Goal: Task Accomplishment & Management: Manage account settings

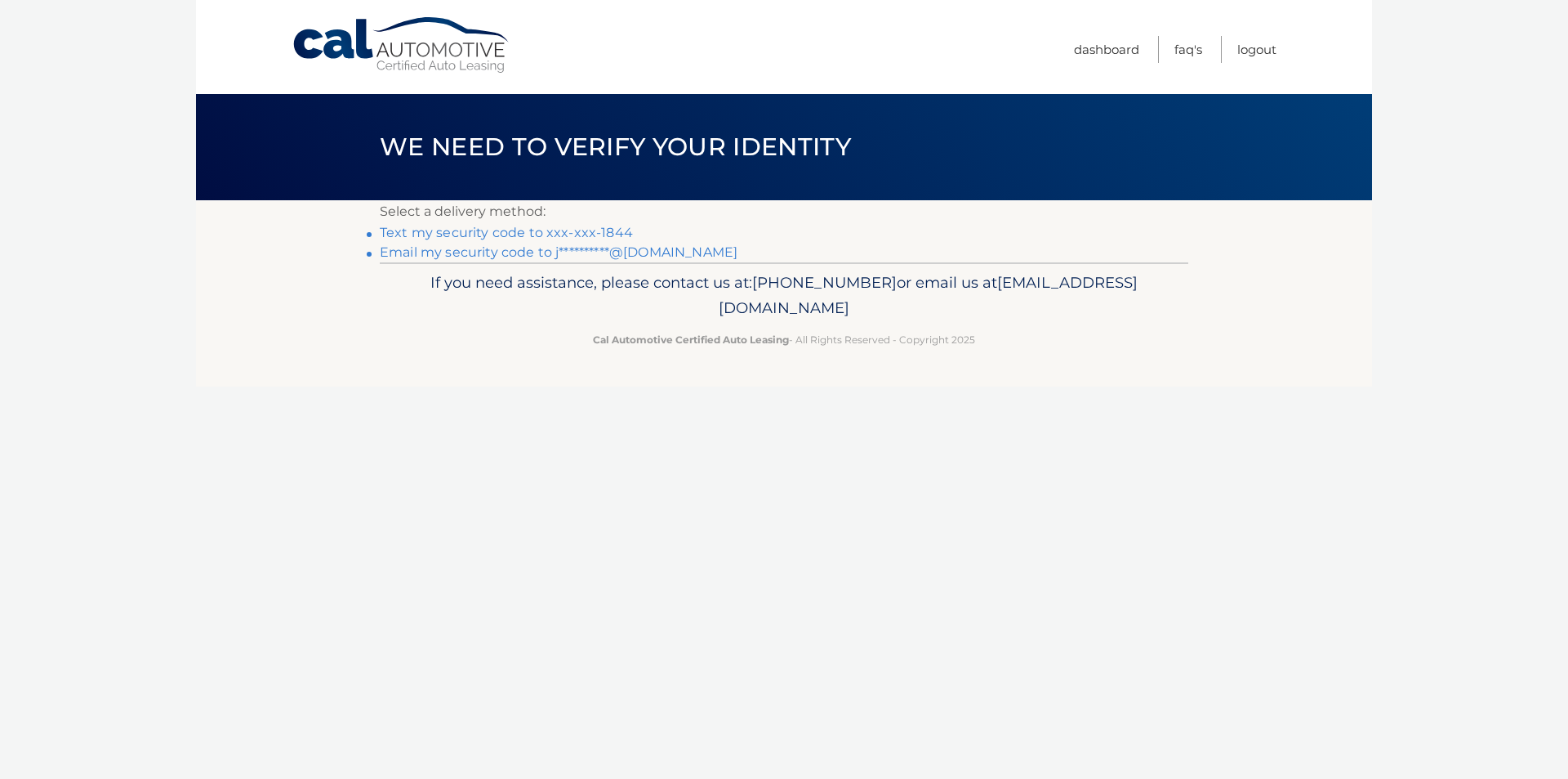
click at [563, 233] on link "Text my security code to xxx-xxx-1844" at bounding box center [506, 232] width 254 height 16
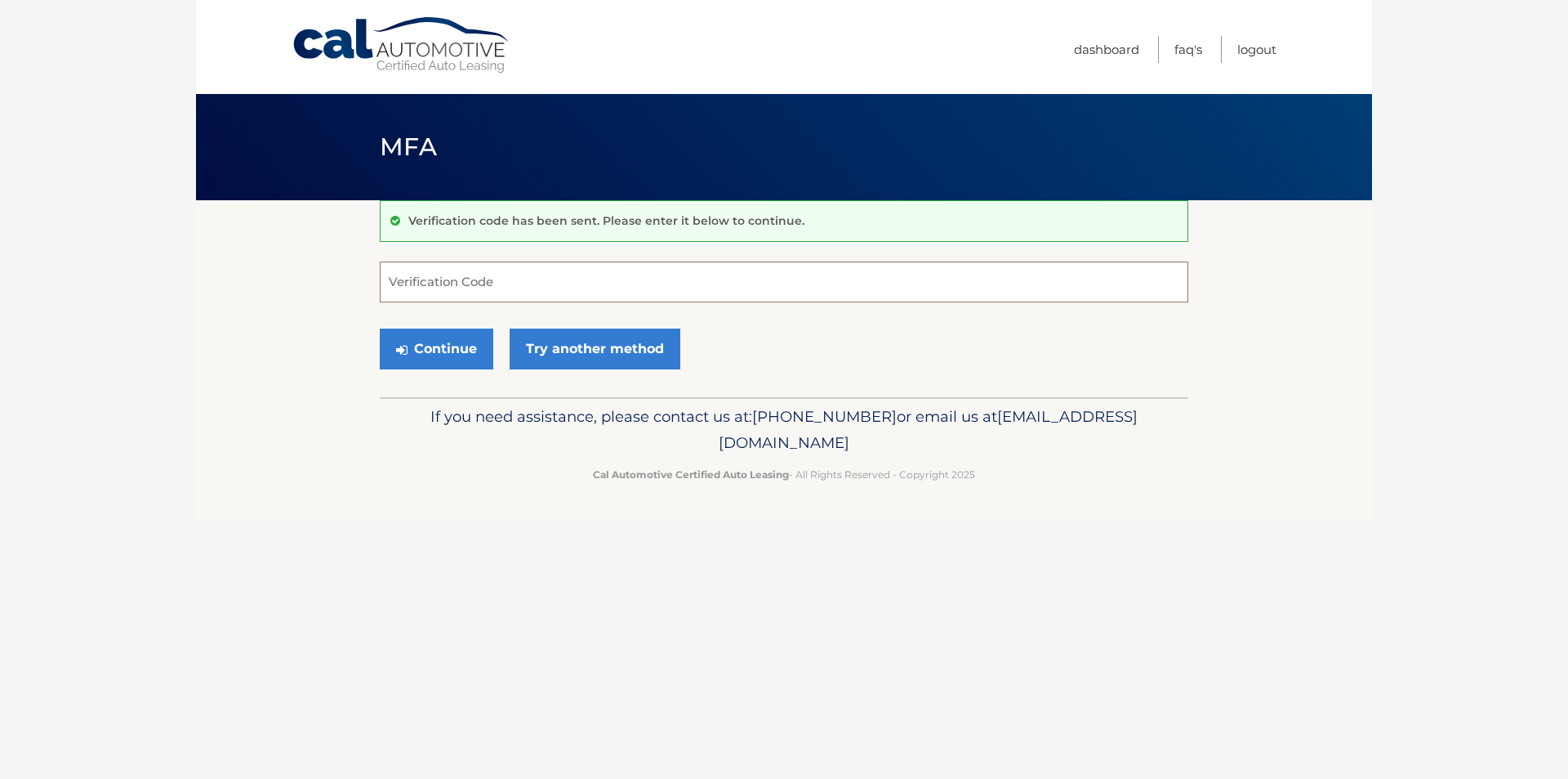
click at [583, 285] on input "Verification Code" at bounding box center [784, 282] width 809 height 41
type input "874583"
click at [439, 346] on button "Continue" at bounding box center [437, 349] width 113 height 41
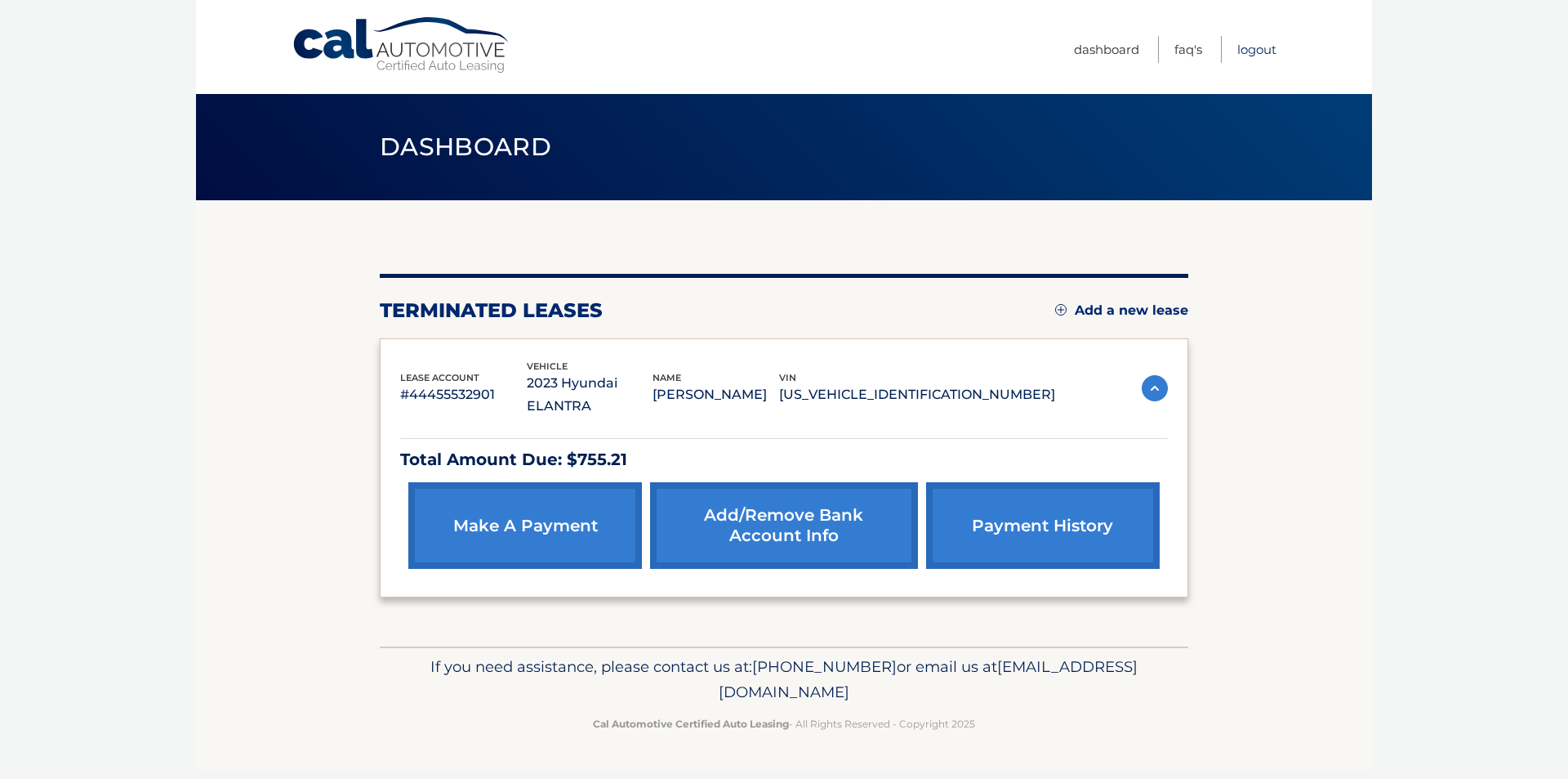
click at [1264, 53] on link "Logout" at bounding box center [1257, 49] width 39 height 27
